Goal: Check status

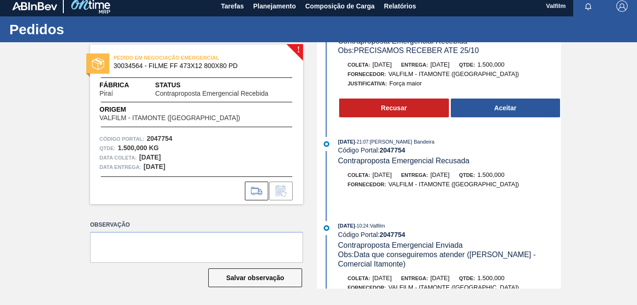
scroll to position [10, 0]
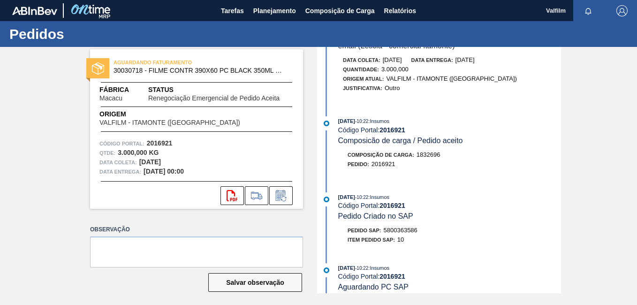
scroll to position [188, 0]
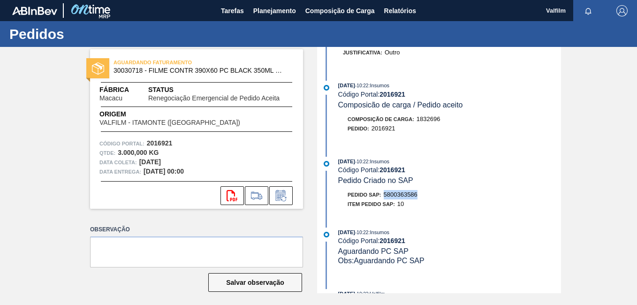
drag, startPoint x: 394, startPoint y: 197, endPoint x: 384, endPoint y: 197, distance: 10.3
click at [384, 197] on div "Pedido SAP: 5800363586" at bounding box center [383, 194] width 70 height 9
copy span "5800363586"
